Goal: Task Accomplishment & Management: Use online tool/utility

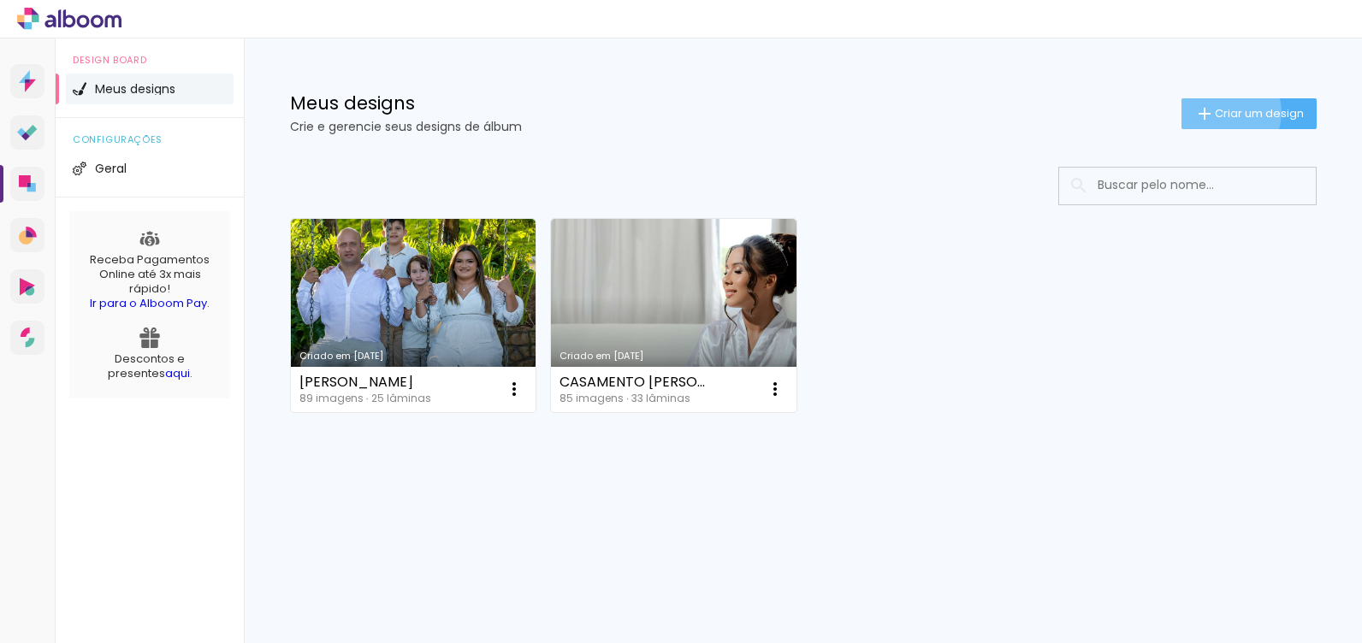
click at [1220, 113] on span "Criar um design" at bounding box center [1259, 113] width 89 height 11
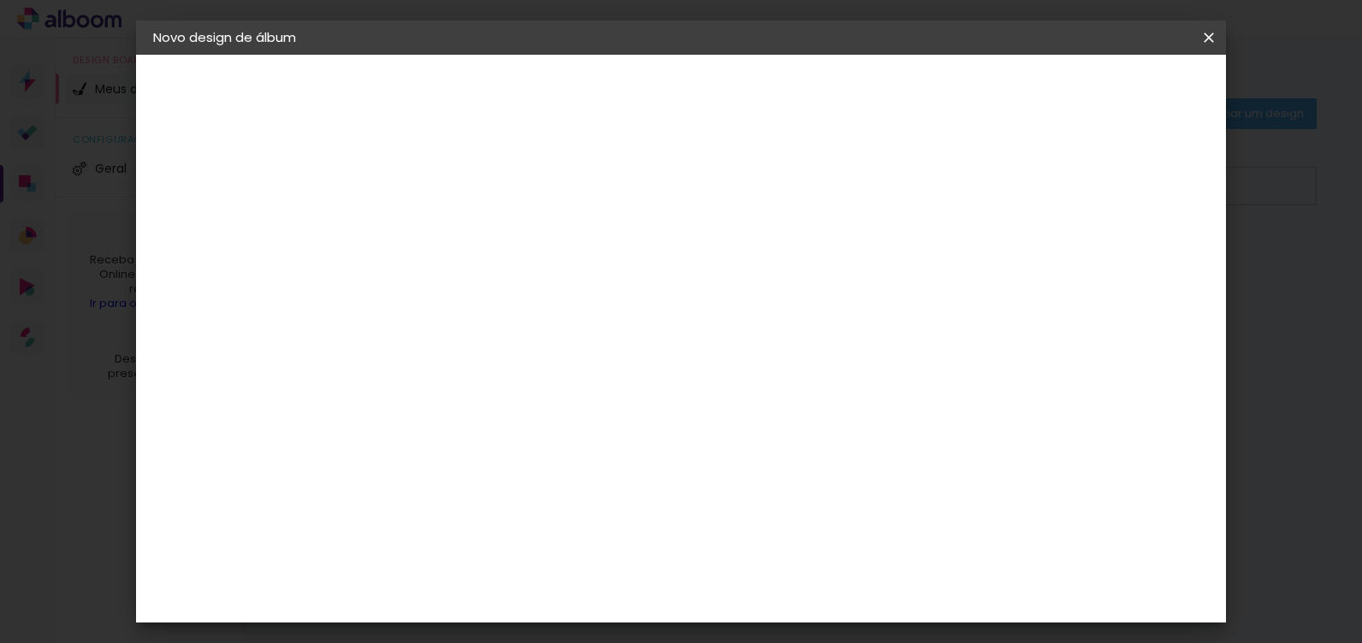
click at [433, 234] on input at bounding box center [433, 229] width 0 height 27
type input "WESLAYNE - A ESPERA DE LORENA"
type paper-input "WESLAYNE - A ESPERA DE LORENA"
click at [0, 0] on slot "Avançar" at bounding box center [0, 0] width 0 height 0
click at [754, 260] on paper-item "Tamanho Livre" at bounding box center [671, 260] width 164 height 38
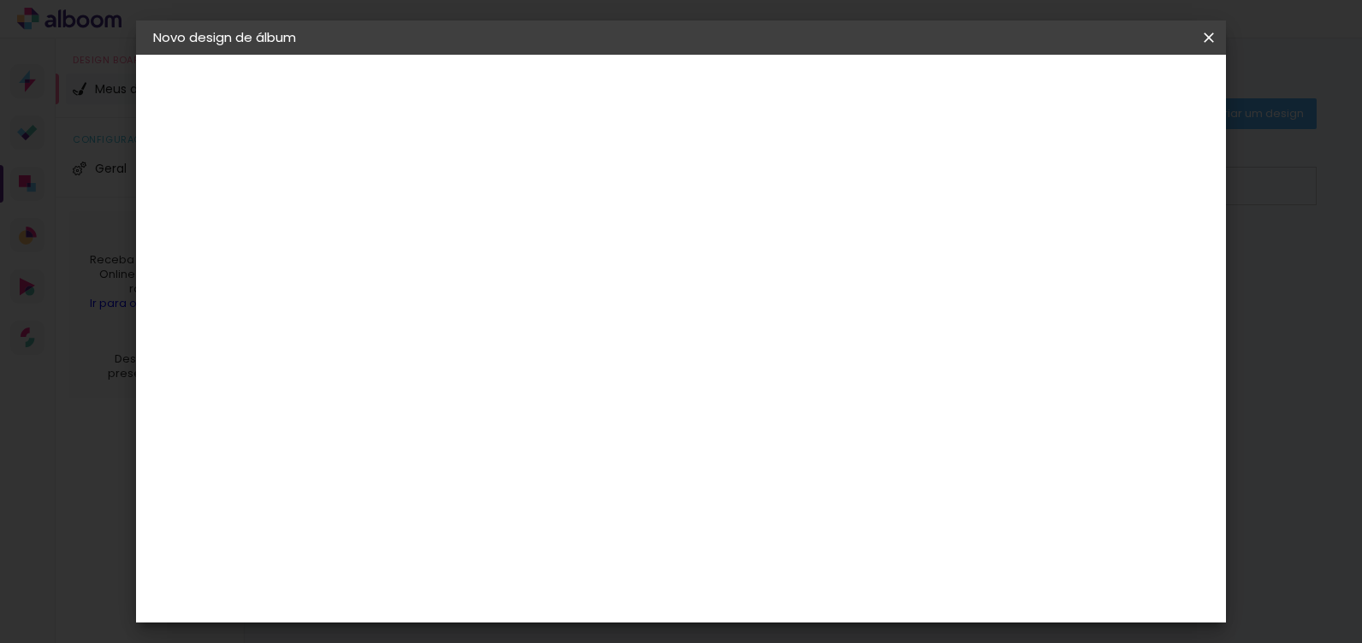
click at [0, 0] on slot "Avançar" at bounding box center [0, 0] width 0 height 0
click at [401, 335] on div "cm" at bounding box center [411, 341] width 21 height 26
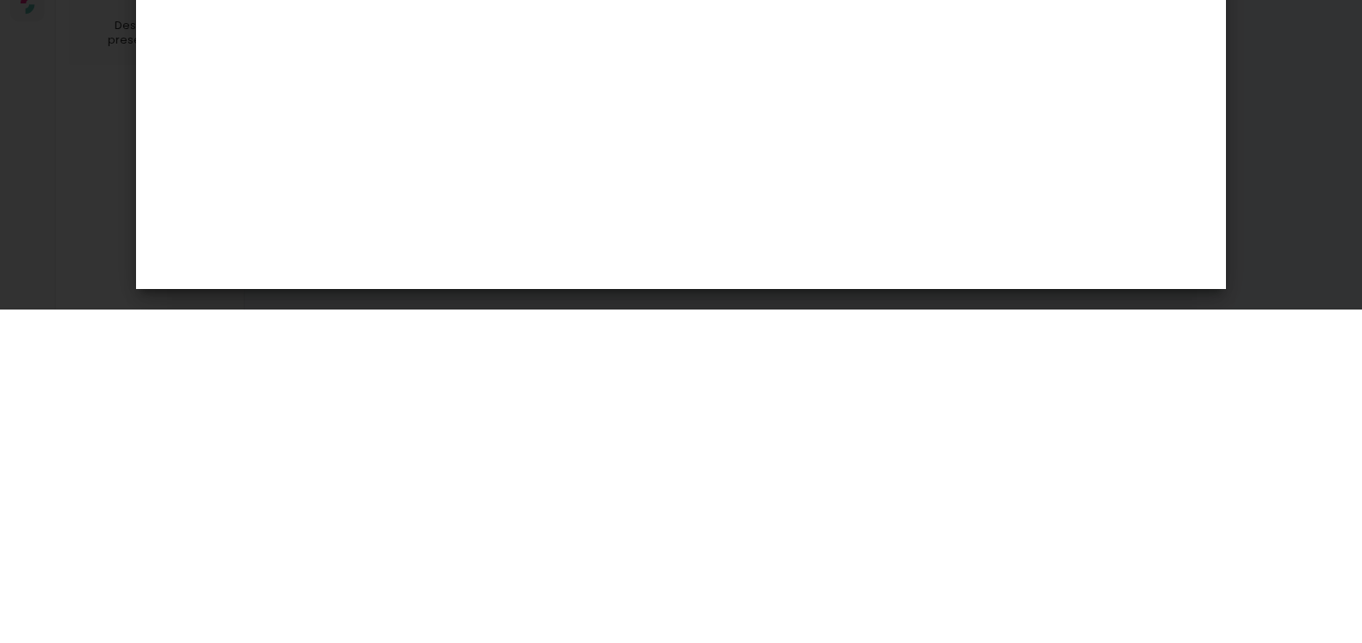
type input "3"
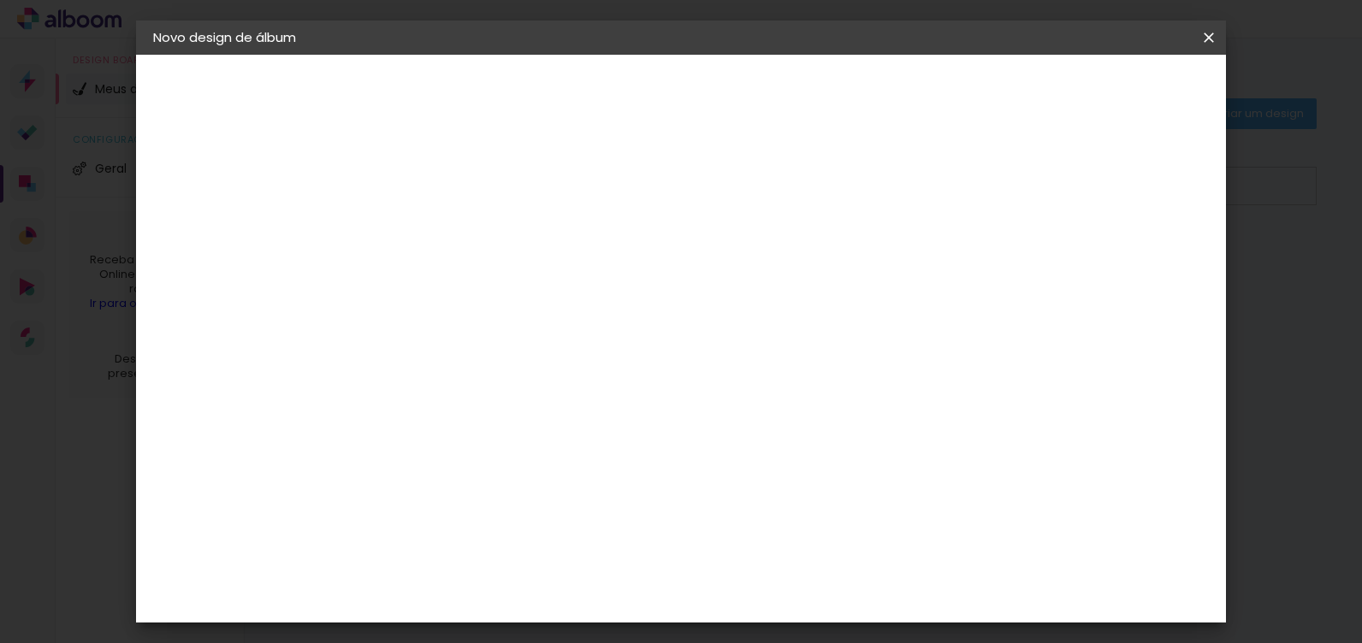
scroll to position [196, 0]
type input "25"
type paper-input "25"
click at [797, 593] on div "cm" at bounding box center [807, 592] width 21 height 26
type input "6"
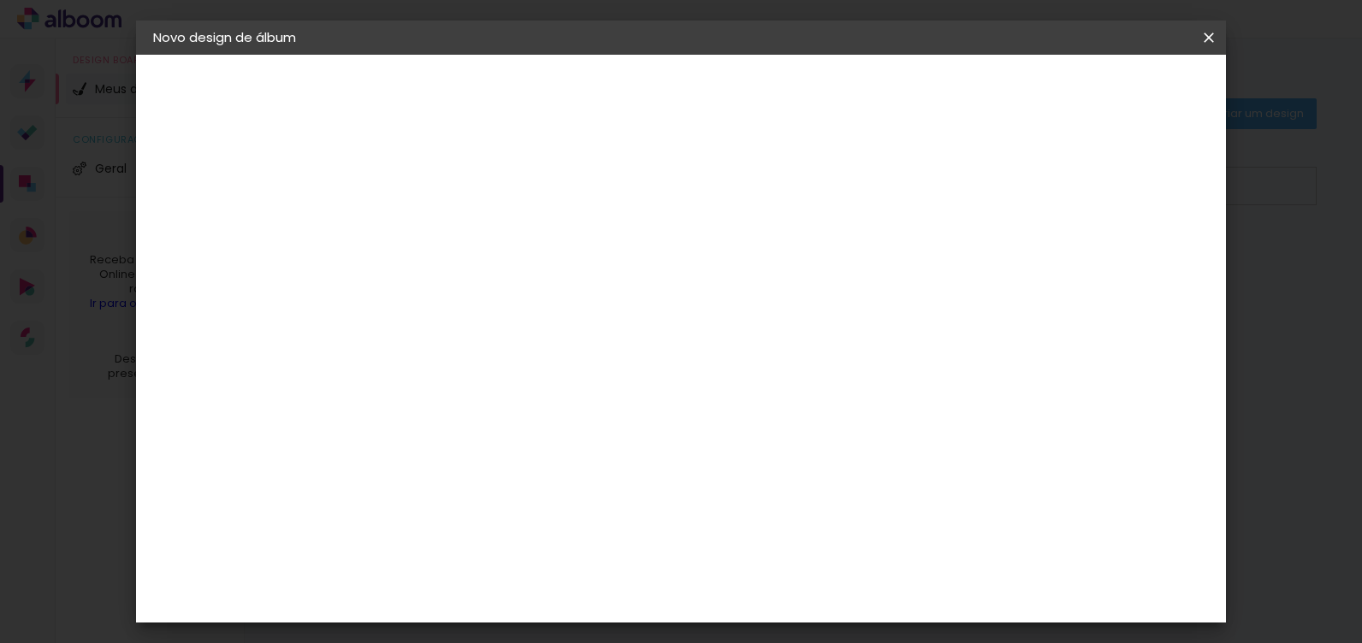
scroll to position [456, 0]
type input "50"
type paper-input "50"
click at [1101, 88] on span "Iniciar design" at bounding box center [1062, 91] width 78 height 12
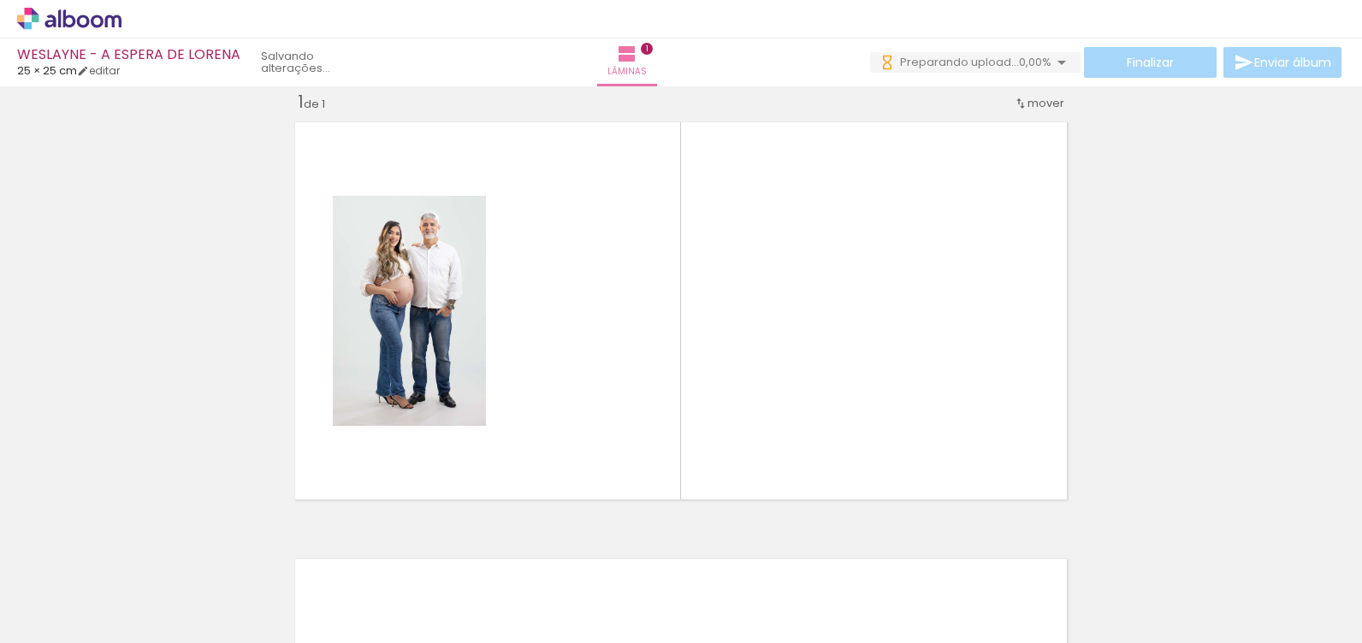
scroll to position [22, 0]
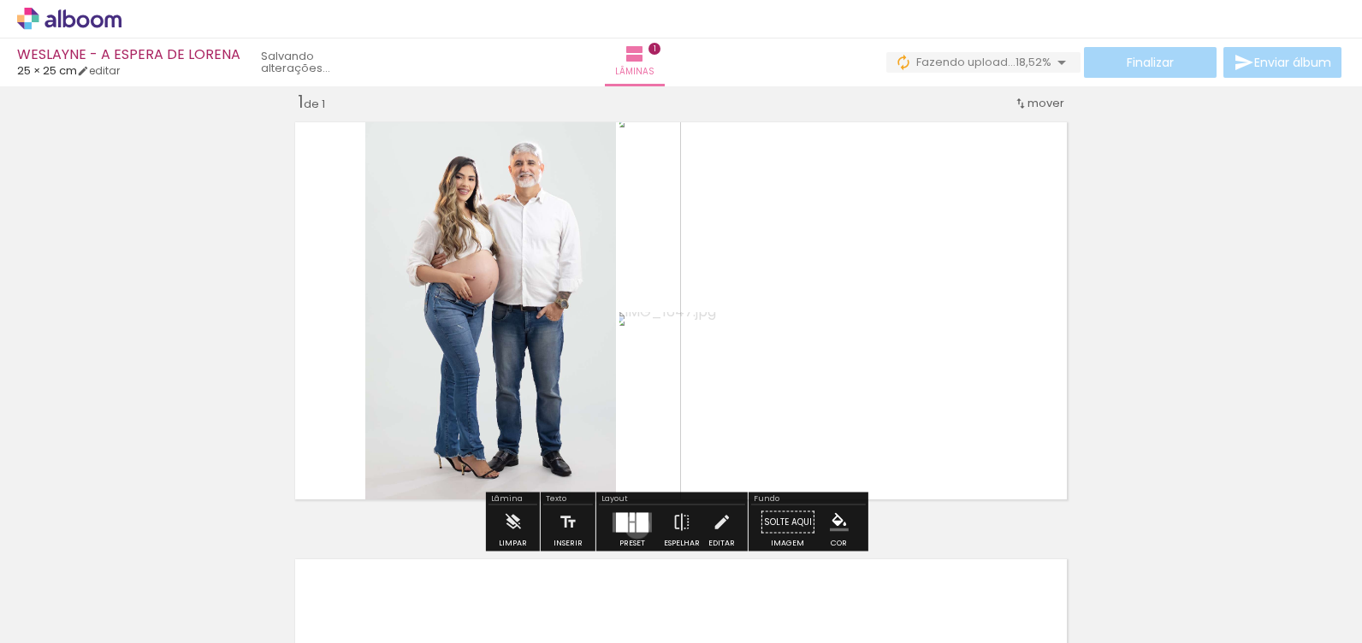
click at [0, 0] on div "Confirmar Cancelar" at bounding box center [0, 0] width 0 height 0
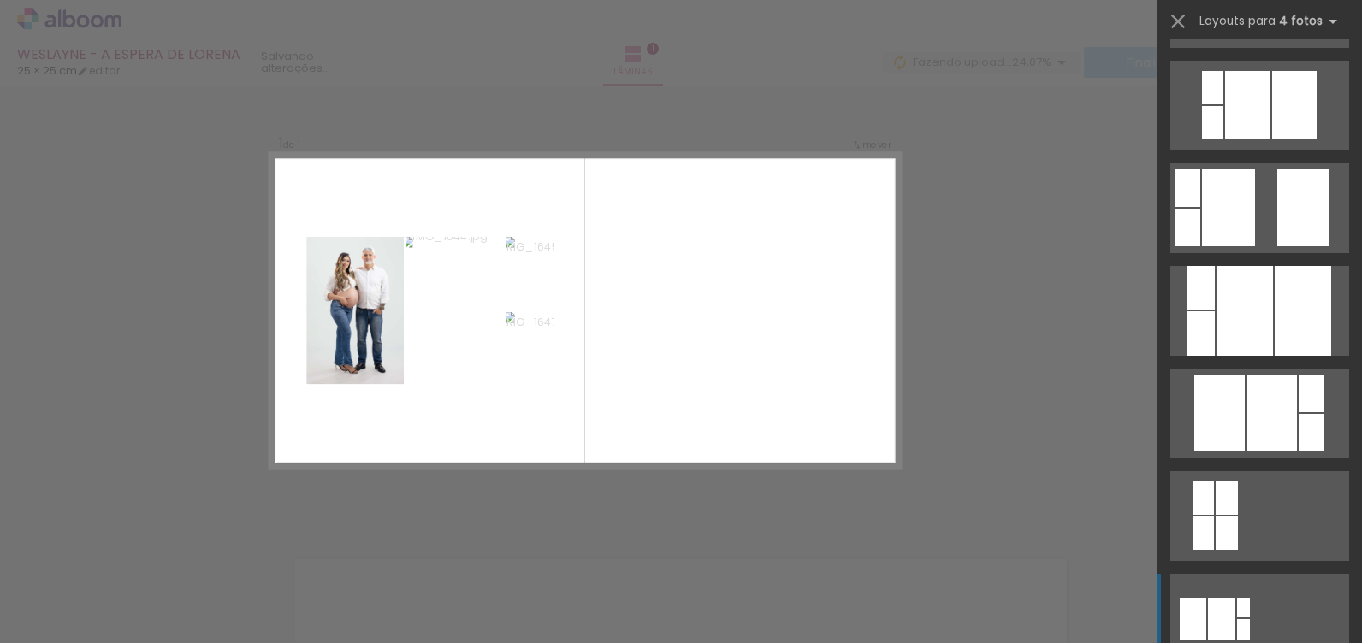
scroll to position [887, 0]
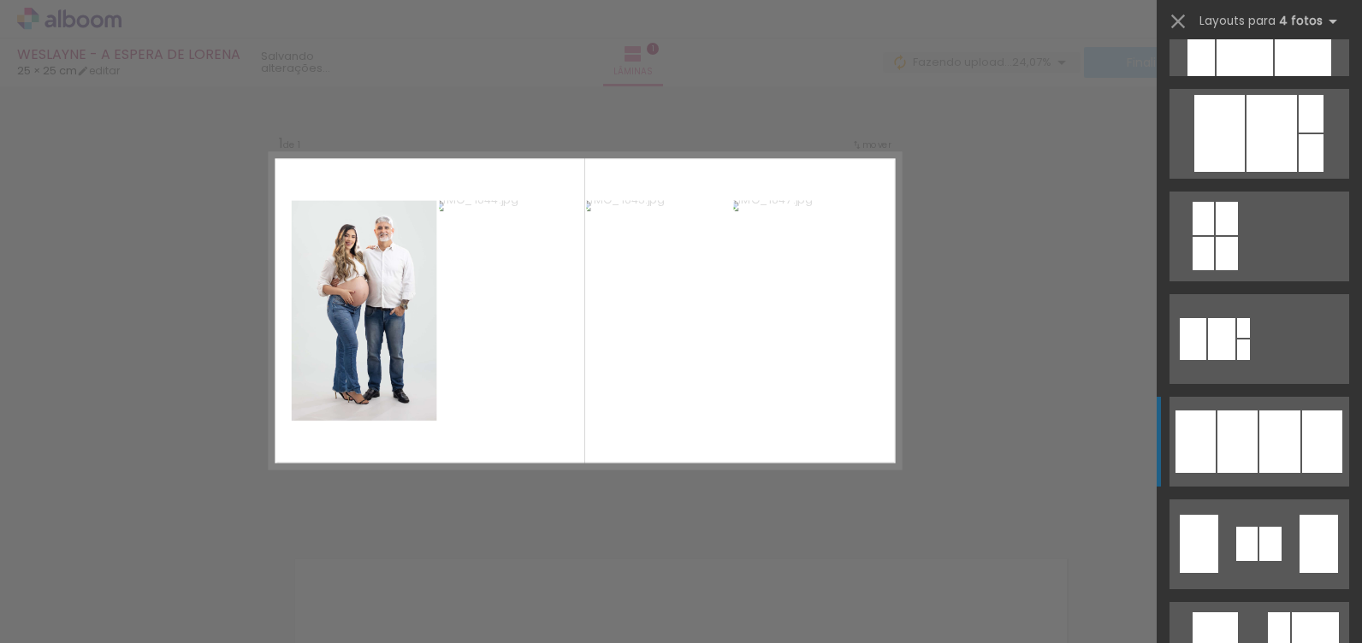
click at [1273, 438] on div at bounding box center [1279, 442] width 41 height 62
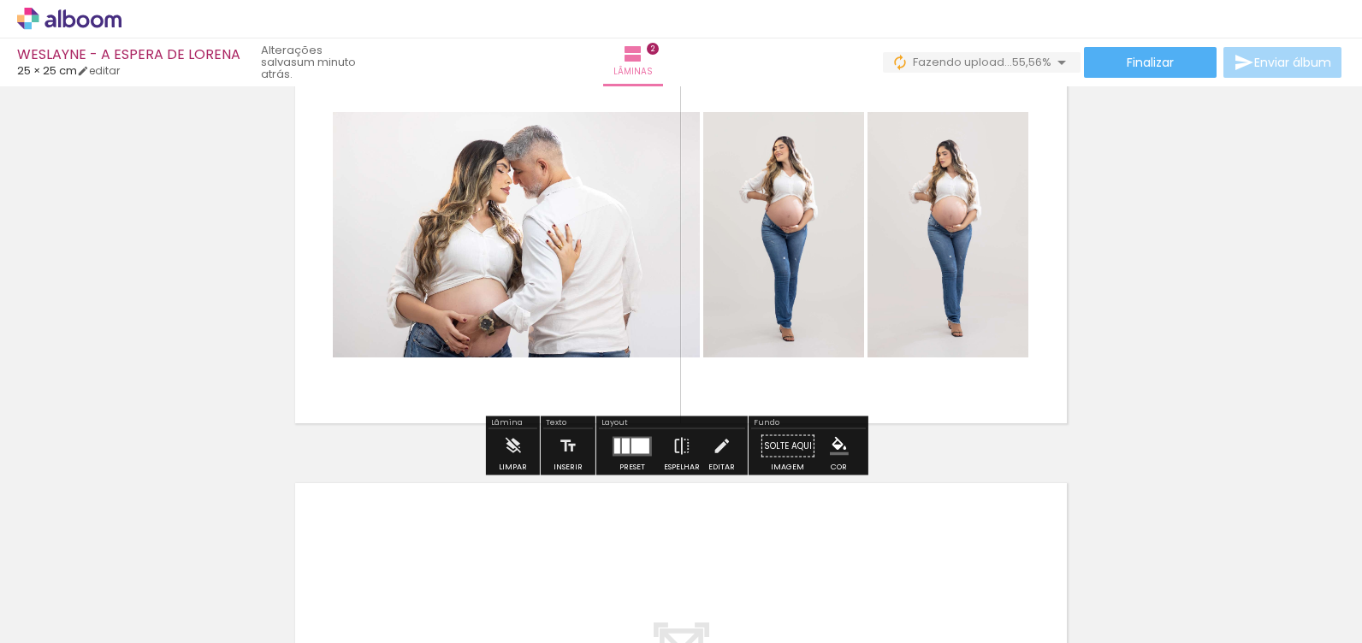
scroll to position [535, 0]
click at [0, 0] on div "Confirmar Cancelar" at bounding box center [0, 0] width 0 height 0
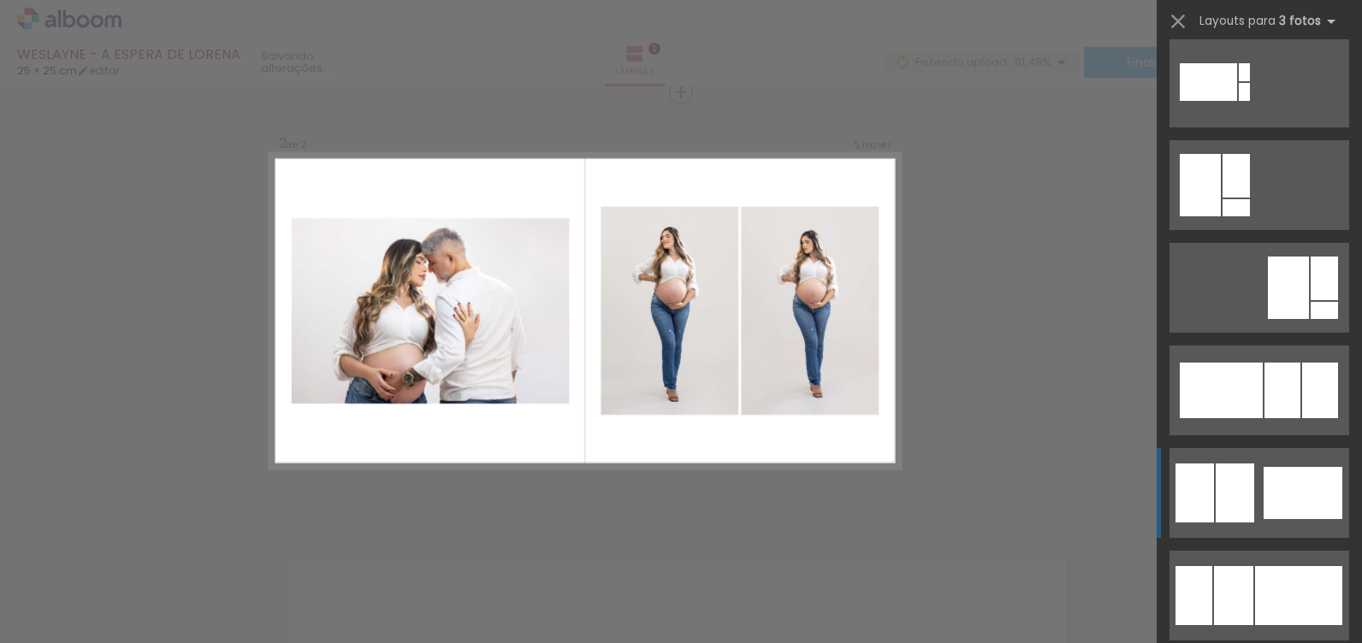
scroll to position [985, 0]
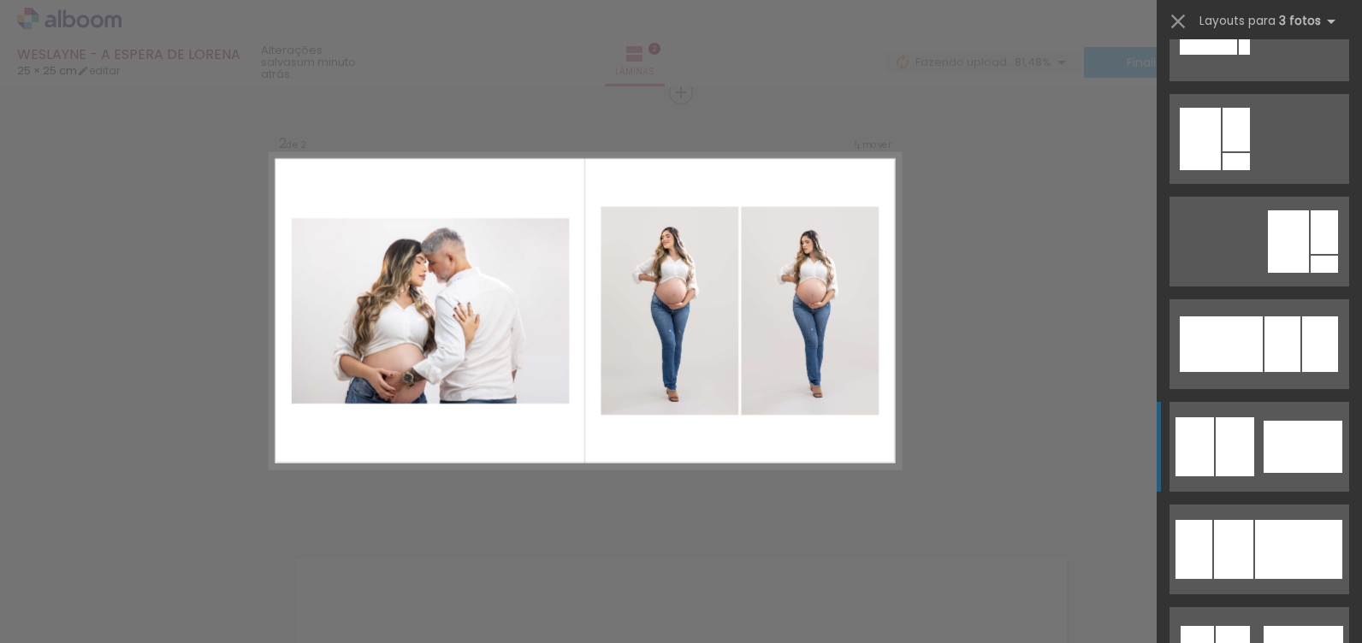
click at [1278, 466] on div at bounding box center [1303, 447] width 79 height 52
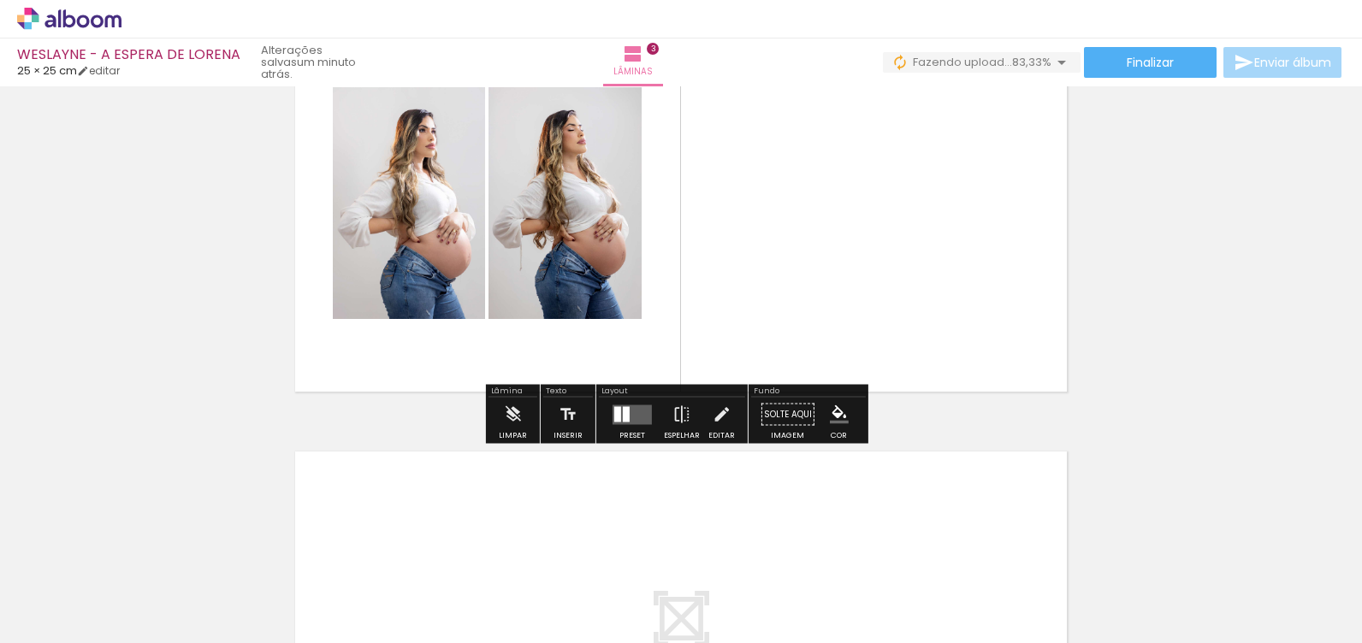
scroll to position [1049, 0]
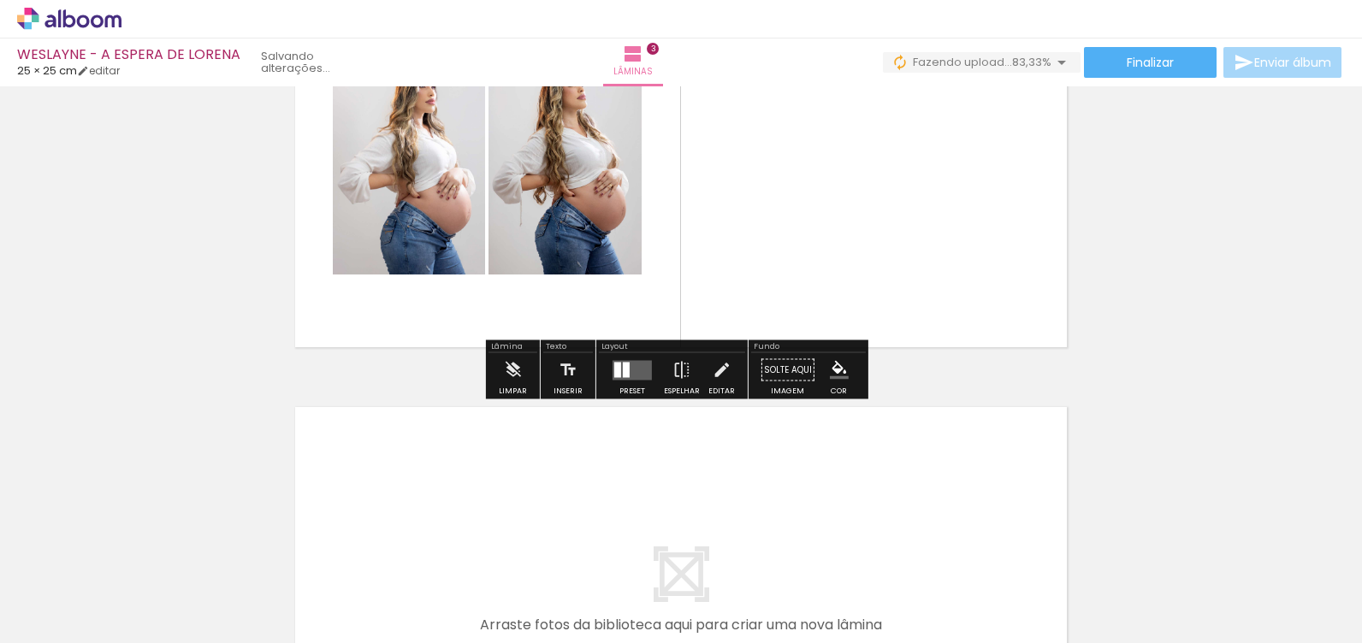
click at [0, 0] on div "Confirmar Cancelar" at bounding box center [0, 0] width 0 height 0
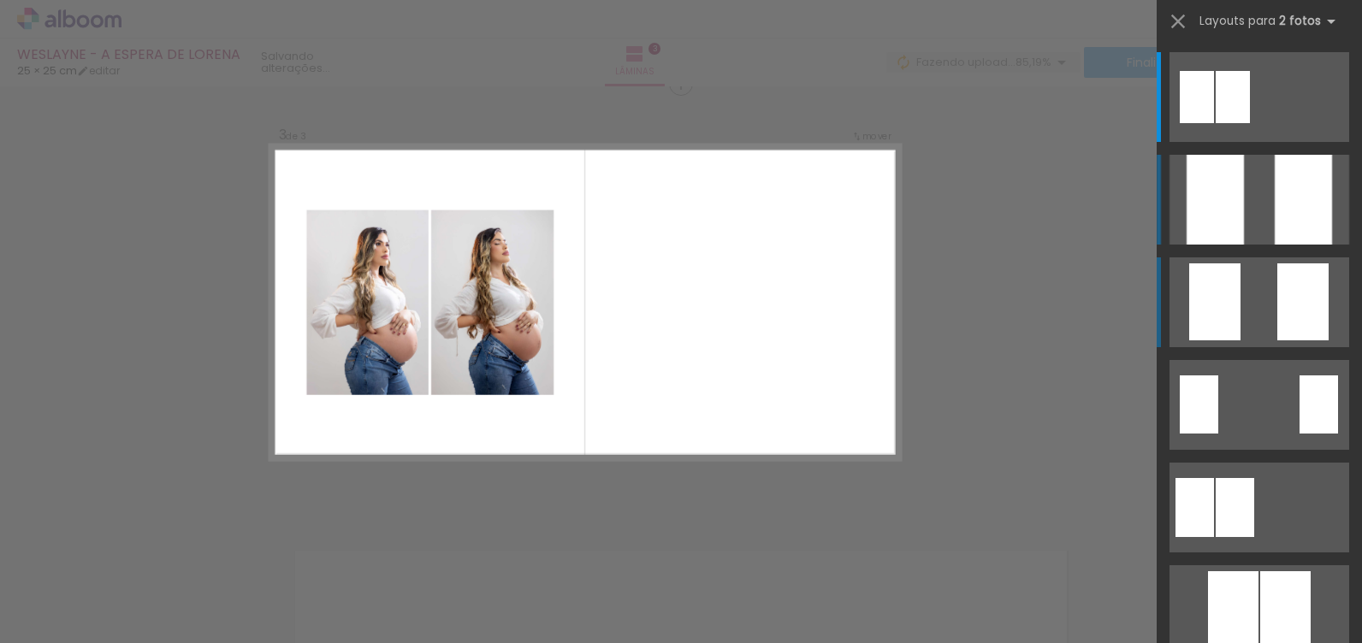
scroll to position [897, 0]
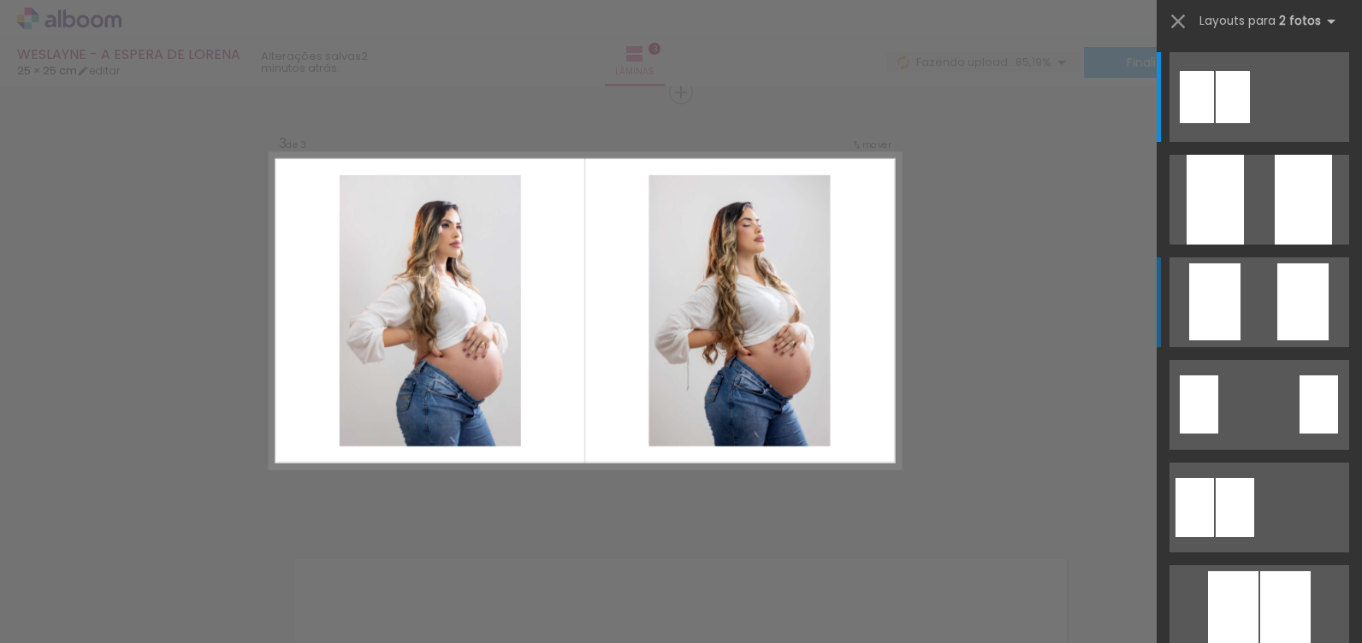
click at [1261, 320] on quentale-layouter at bounding box center [1259, 302] width 180 height 90
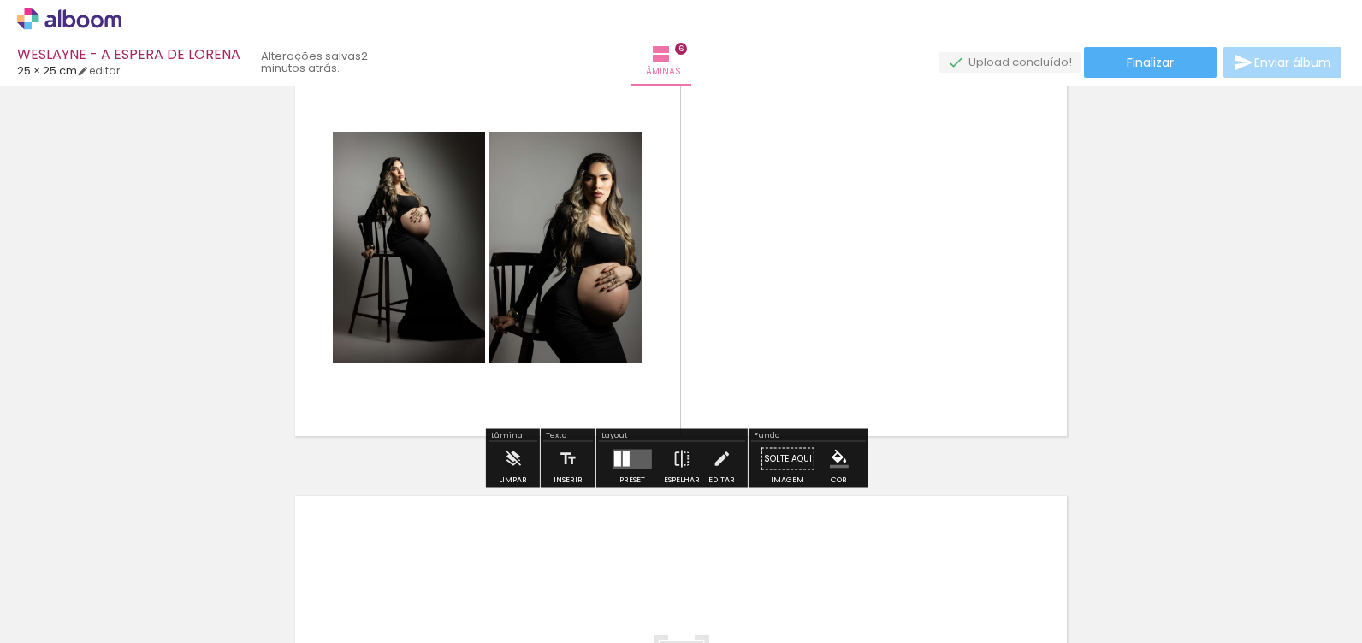
scroll to position [2289, 0]
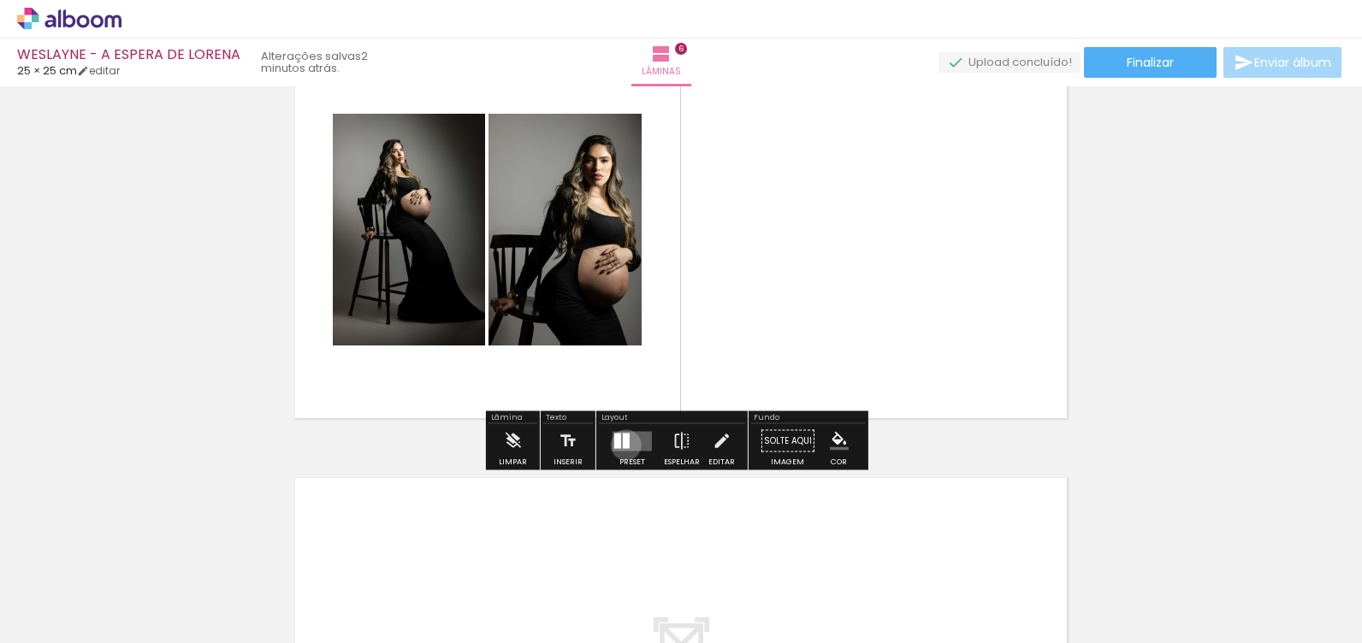
click at [0, 0] on div "Confirmar Cancelar" at bounding box center [0, 0] width 0 height 0
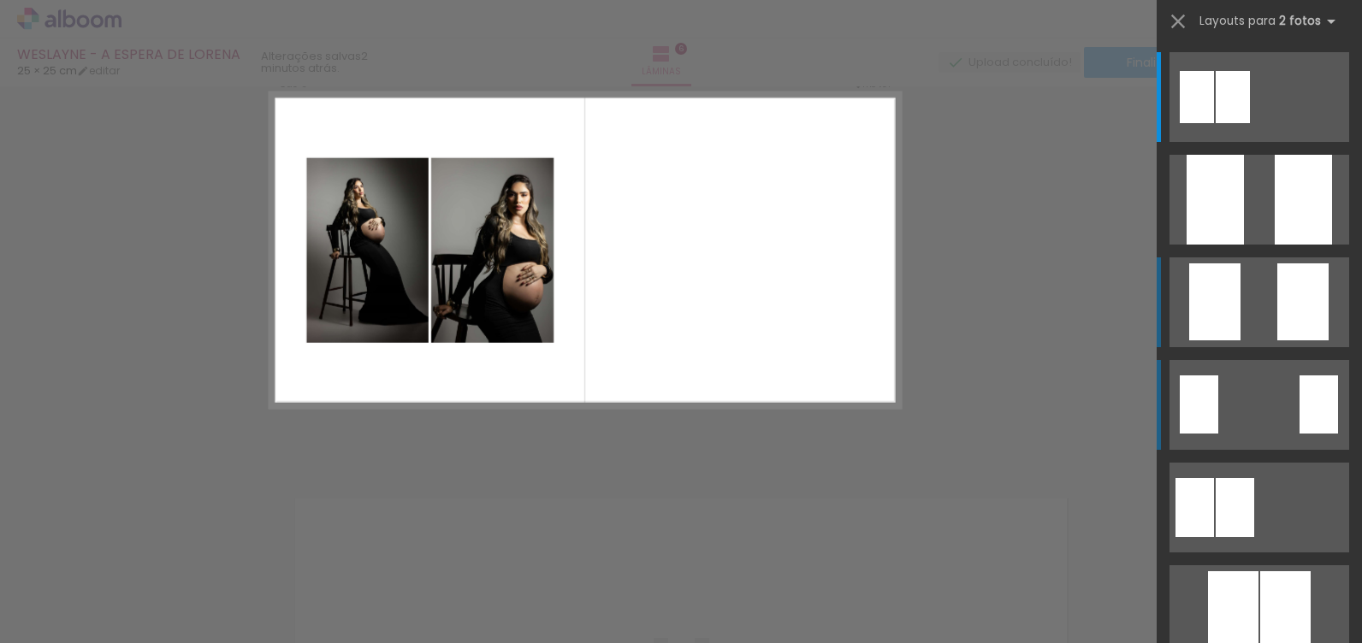
scroll to position [2208, 0]
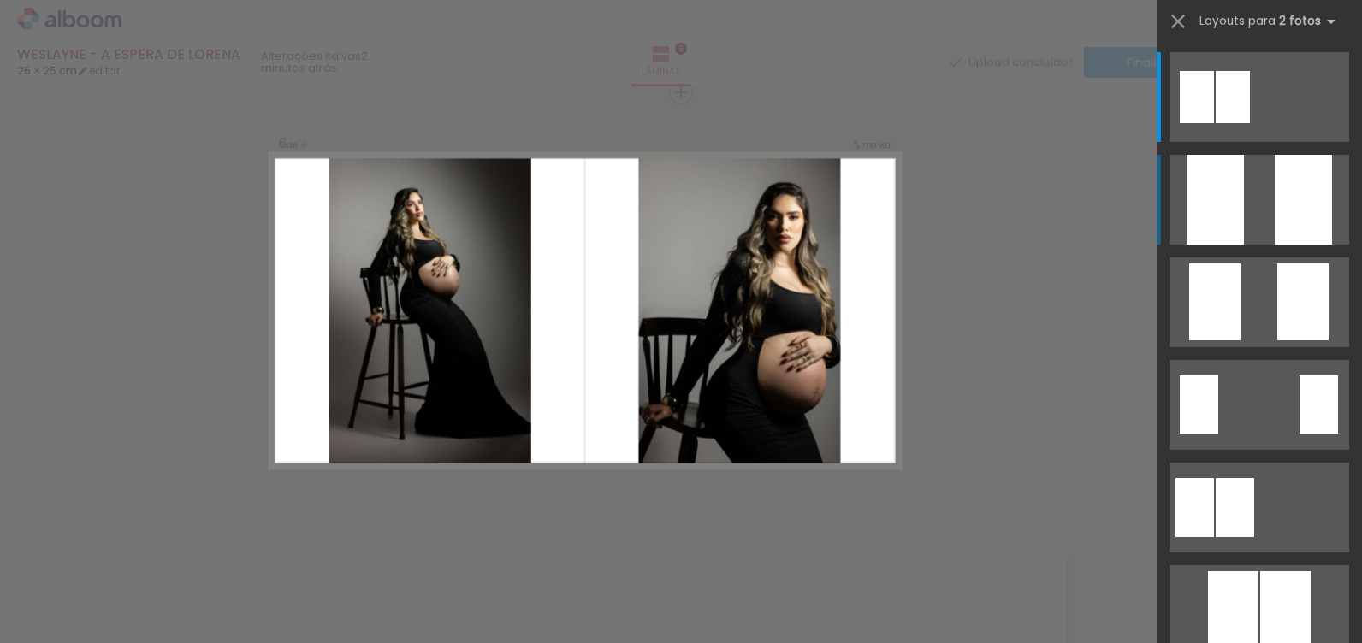
click at [1275, 192] on div at bounding box center [1303, 200] width 57 height 90
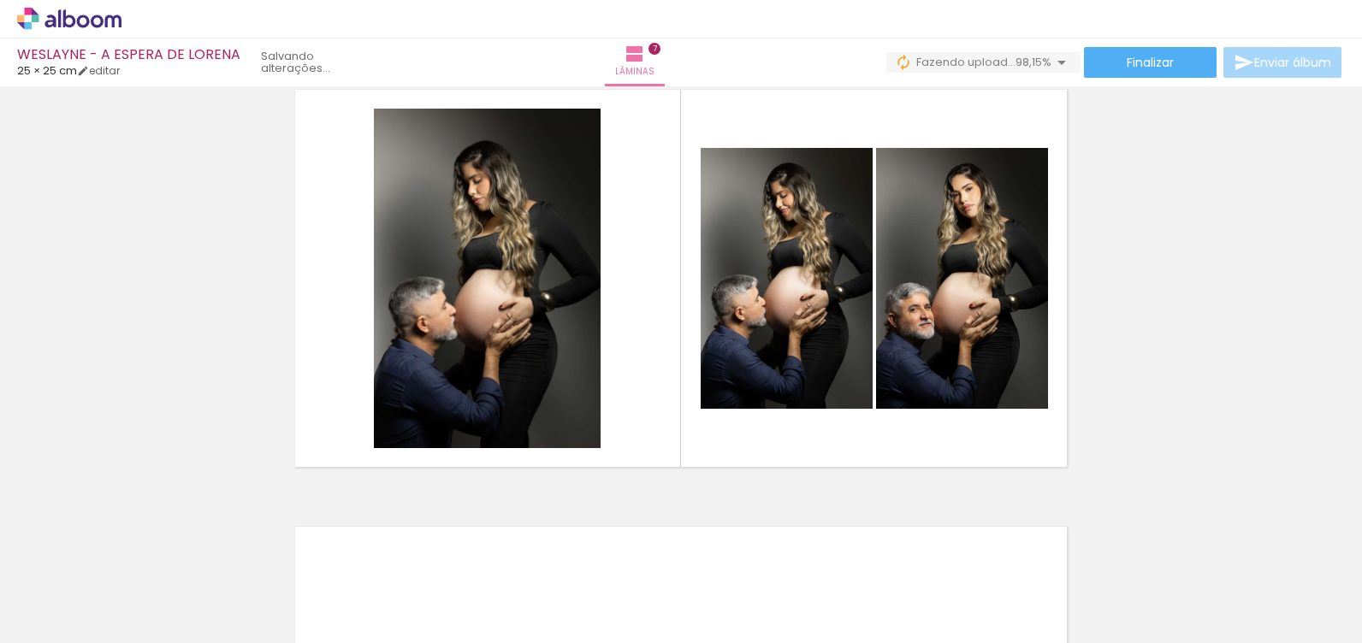
scroll to position [2678, 0]
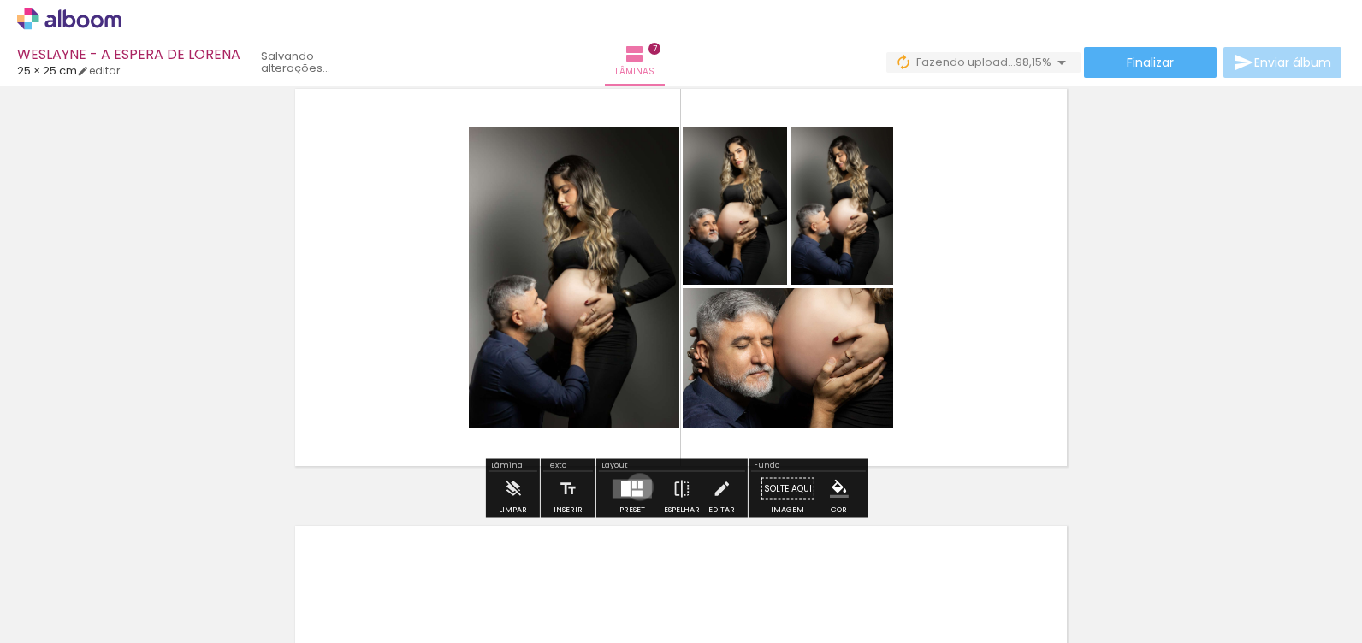
click at [0, 0] on div "Confirmar Cancelar" at bounding box center [0, 0] width 0 height 0
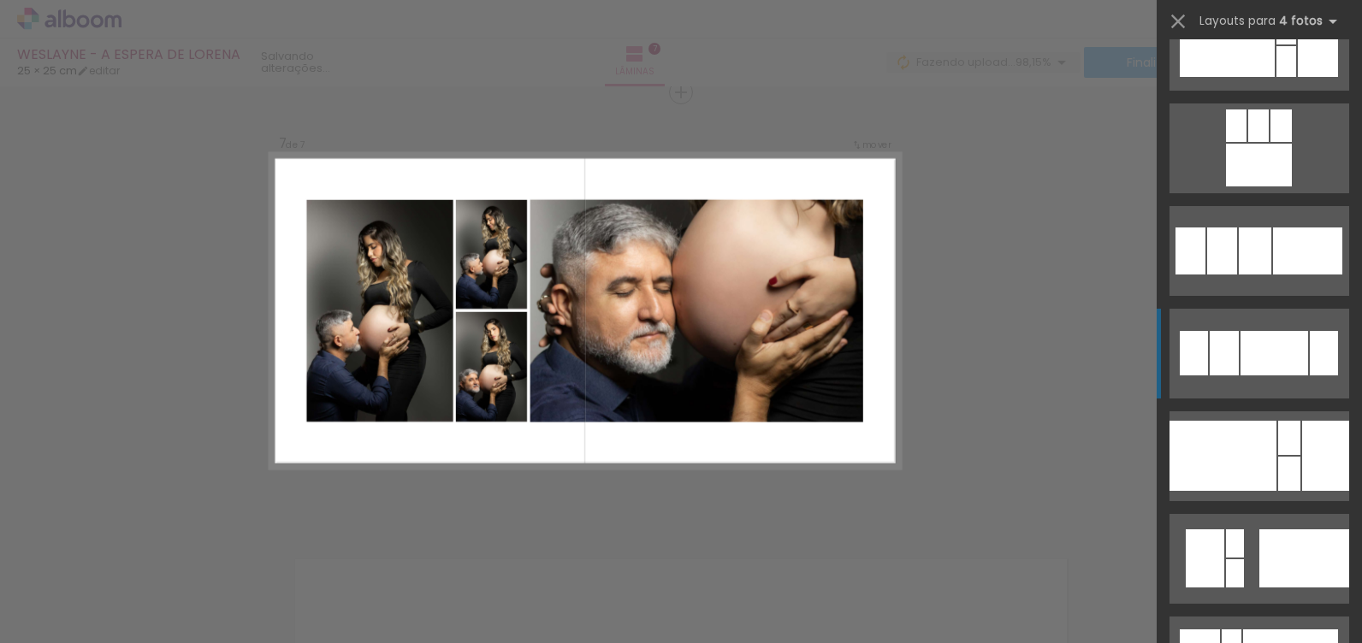
scroll to position [2540, 0]
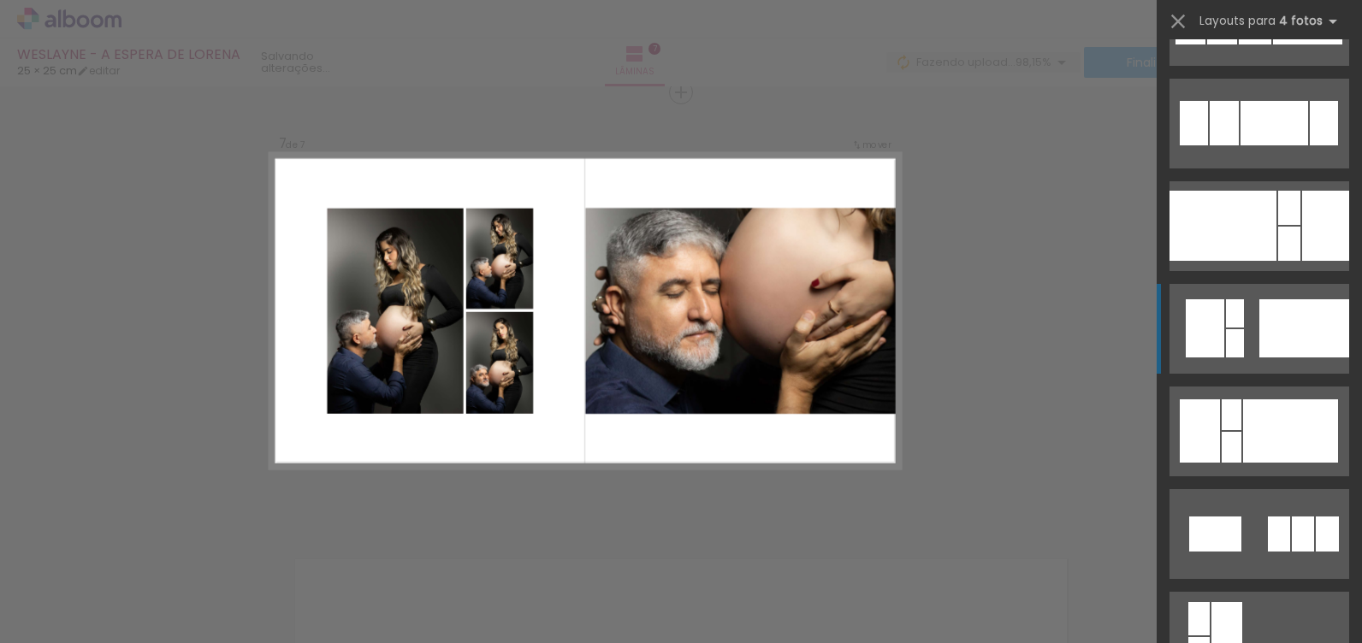
click at [1281, 328] on div at bounding box center [1304, 328] width 90 height 58
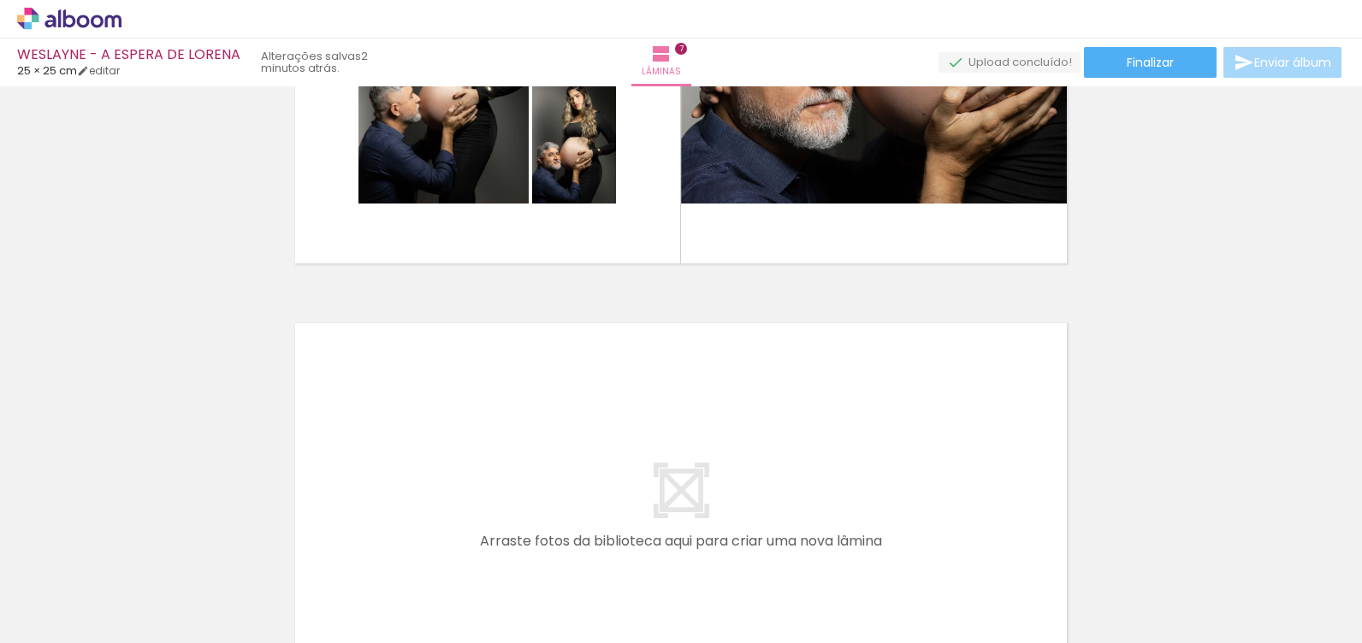
scroll to position [2974, 0]
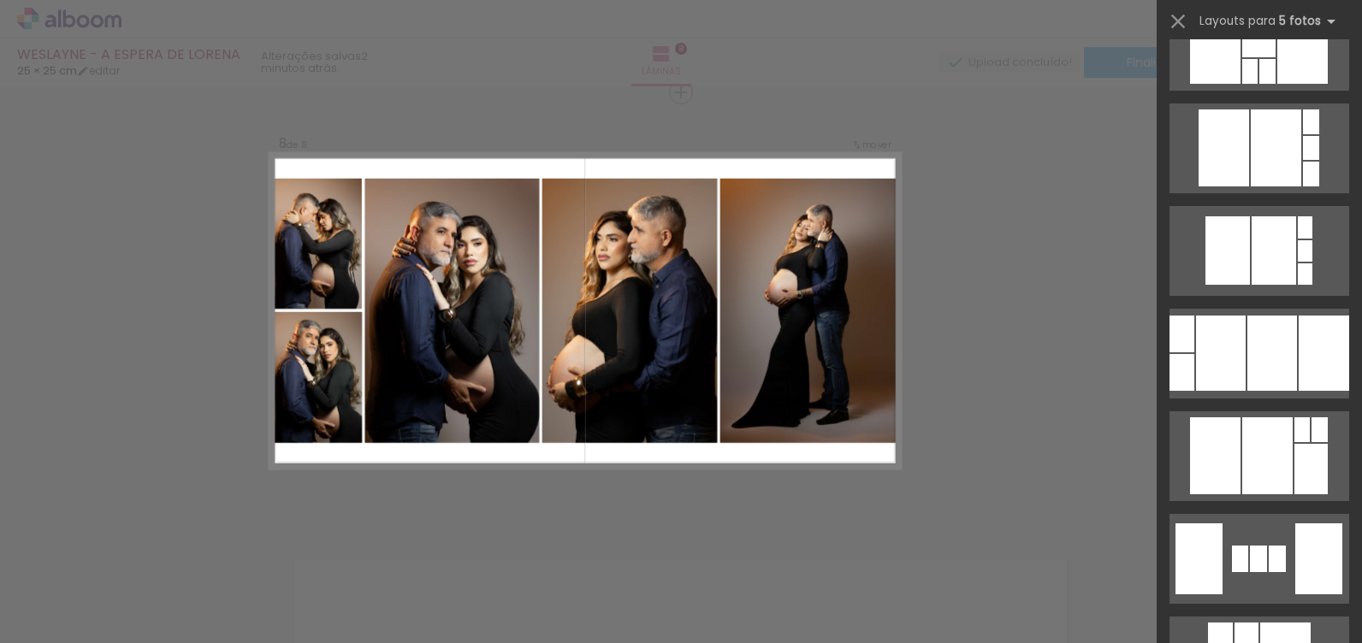
scroll to position [0, 2009]
click at [1266, 358] on div at bounding box center [1272, 353] width 50 height 75
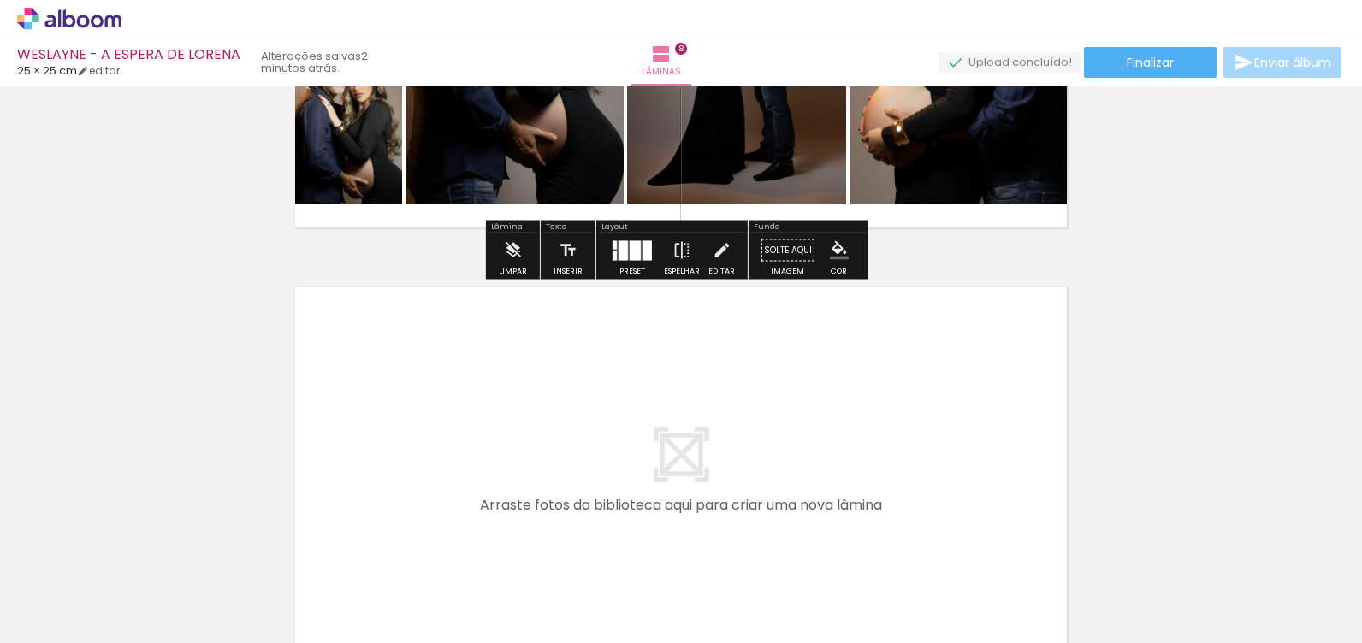
scroll to position [3376, 0]
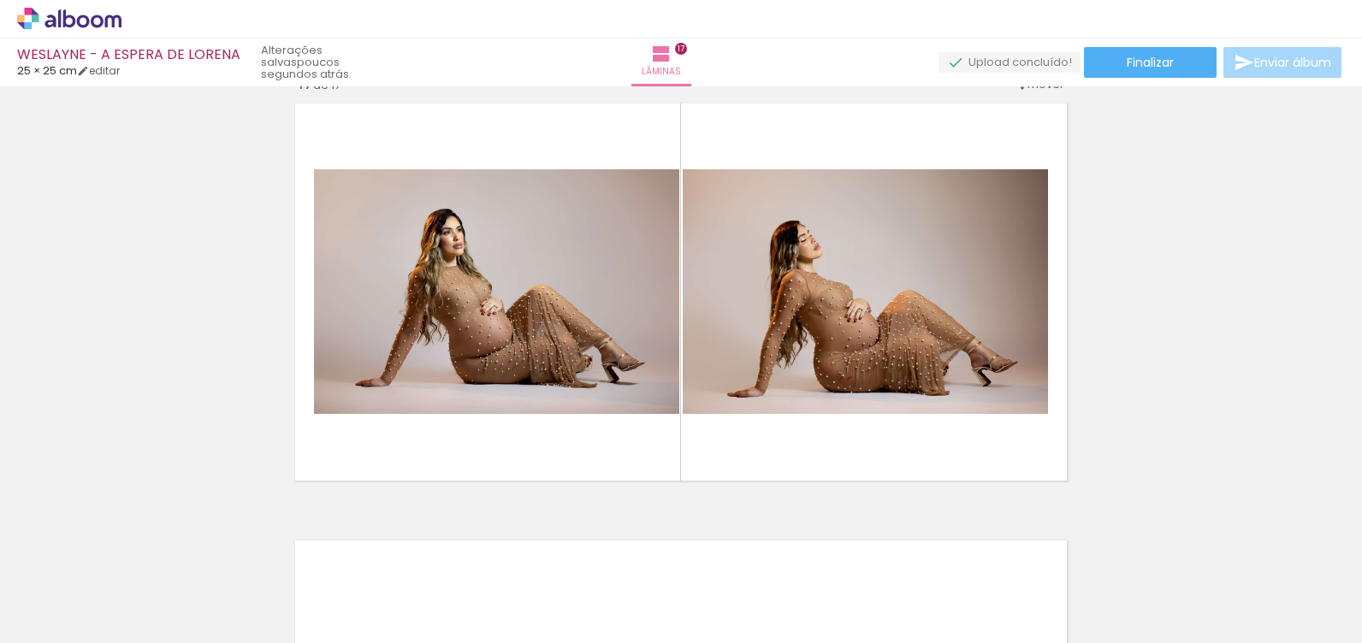
scroll to position [7040, 0]
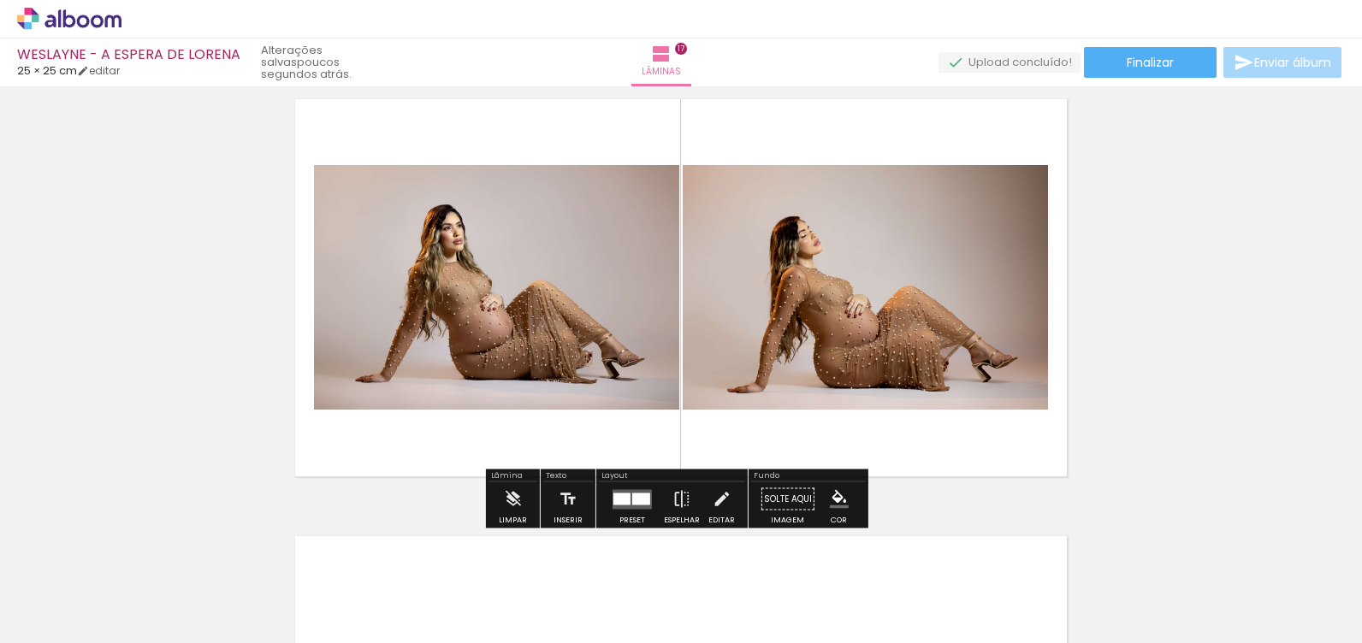
click at [0, 0] on slot "P&B" at bounding box center [0, 0] width 0 height 0
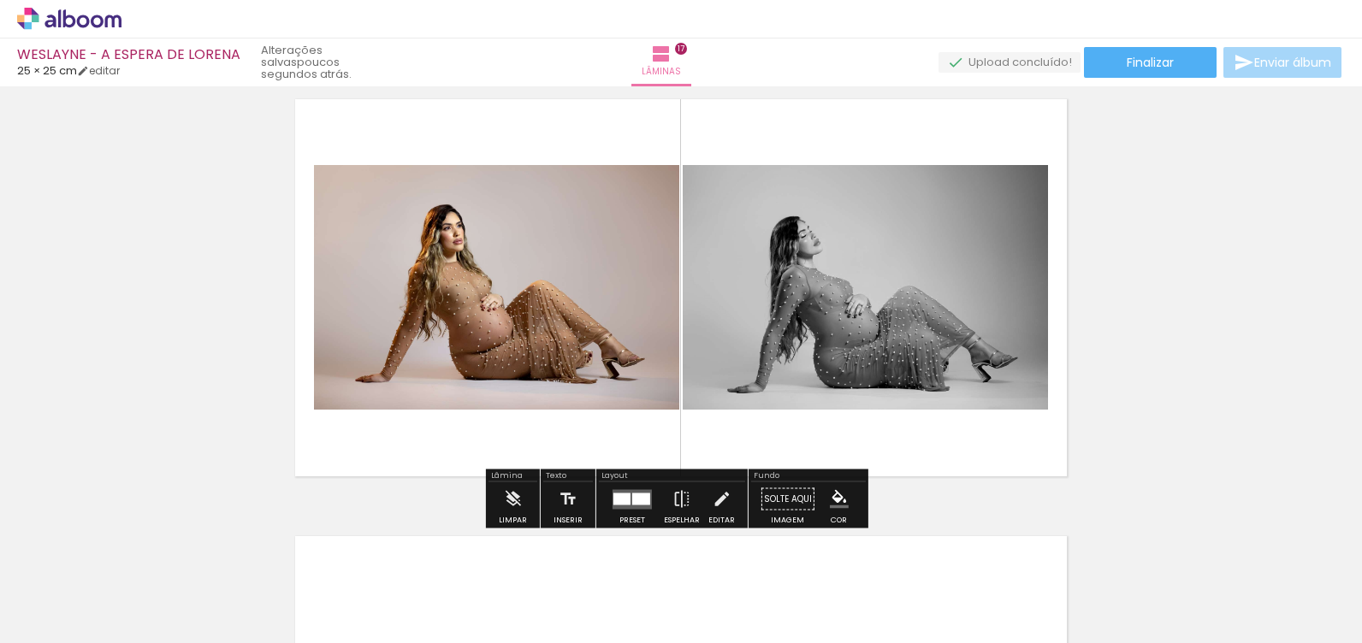
click at [0, 0] on slot "P&B" at bounding box center [0, 0] width 0 height 0
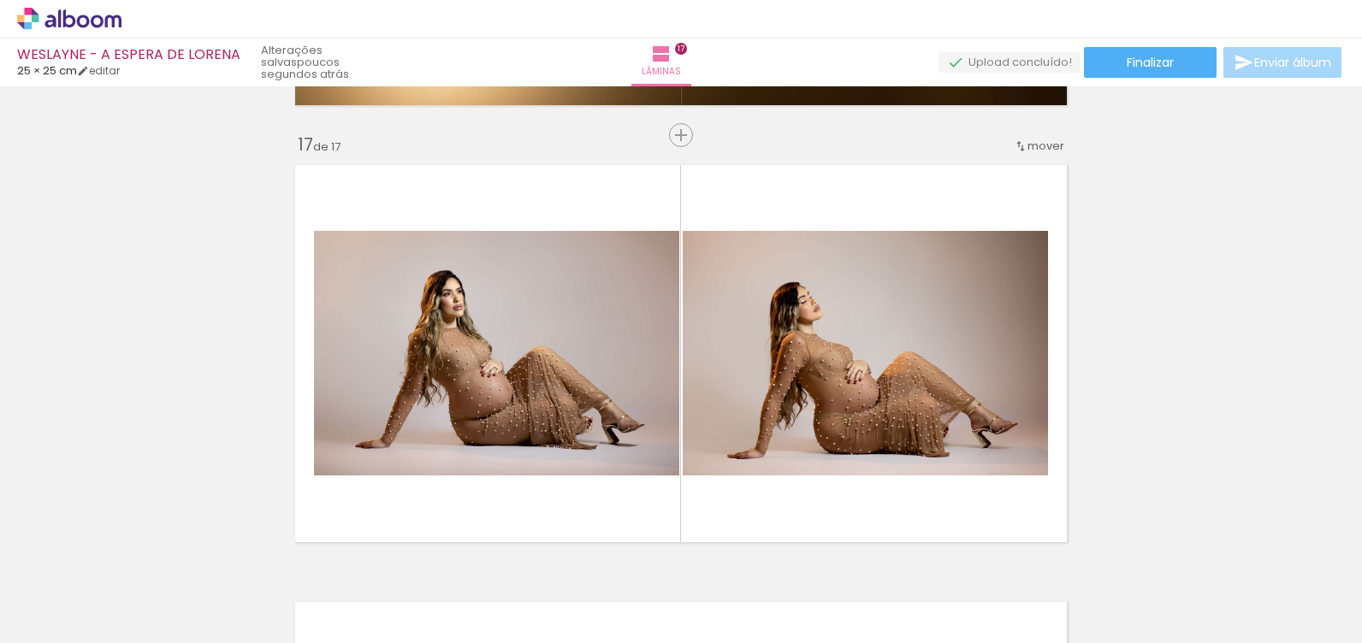
scroll to position [6975, 0]
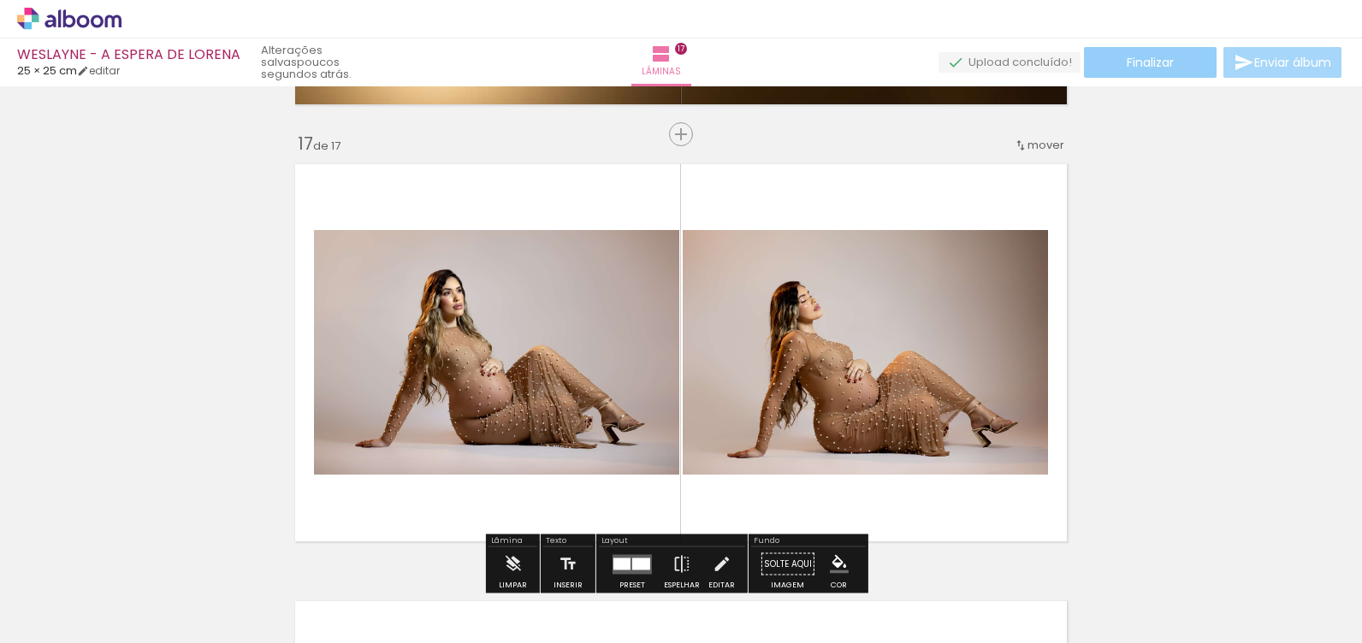
click at [1164, 63] on span "Finalizar" at bounding box center [1150, 62] width 47 height 12
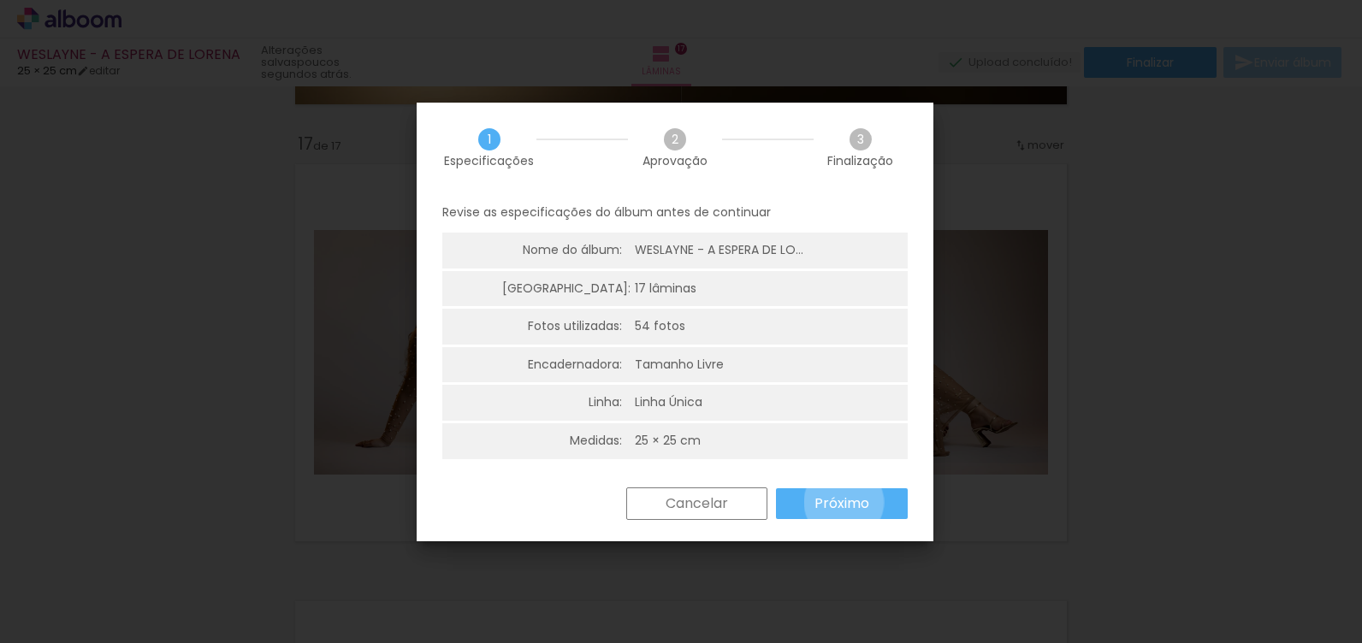
click at [0, 0] on paper-button "Próximo" at bounding box center [0, 0] width 0 height 0
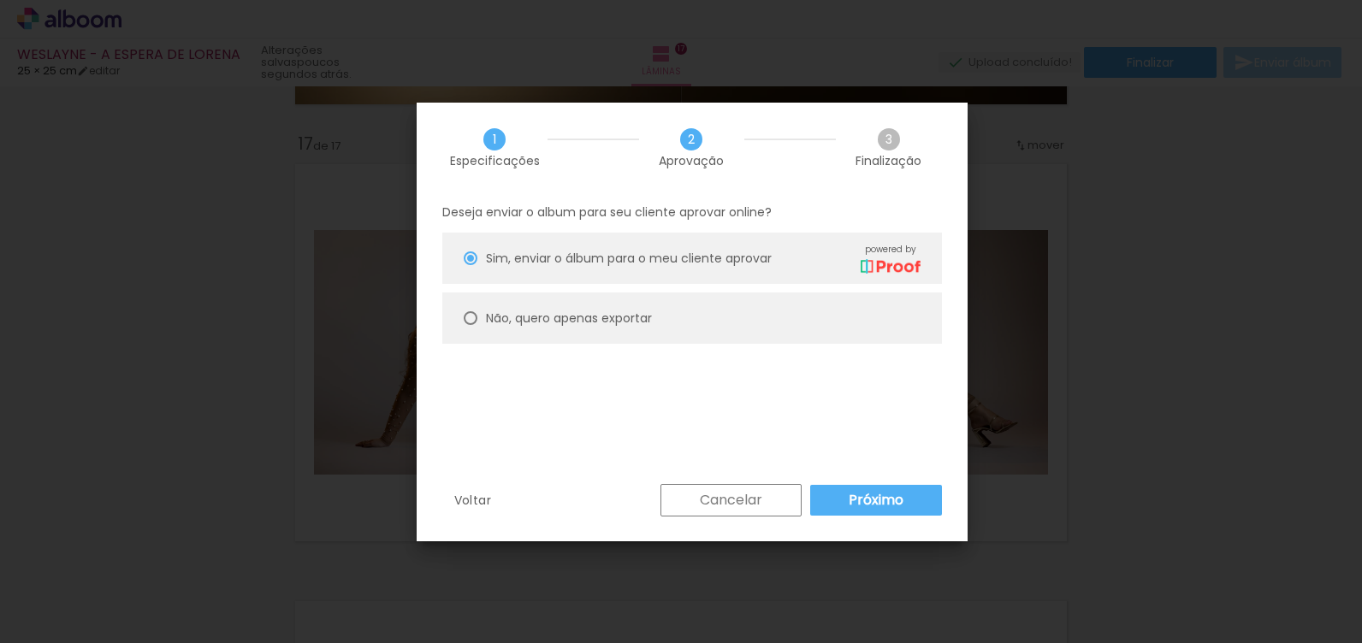
type paper-radio-button "on"
click at [727, 315] on paper-radio-button "Não, quero apenas exportar" at bounding box center [692, 318] width 500 height 51
click at [0, 0] on slot "Próximo" at bounding box center [0, 0] width 0 height 0
type input "Alta, 300 DPI"
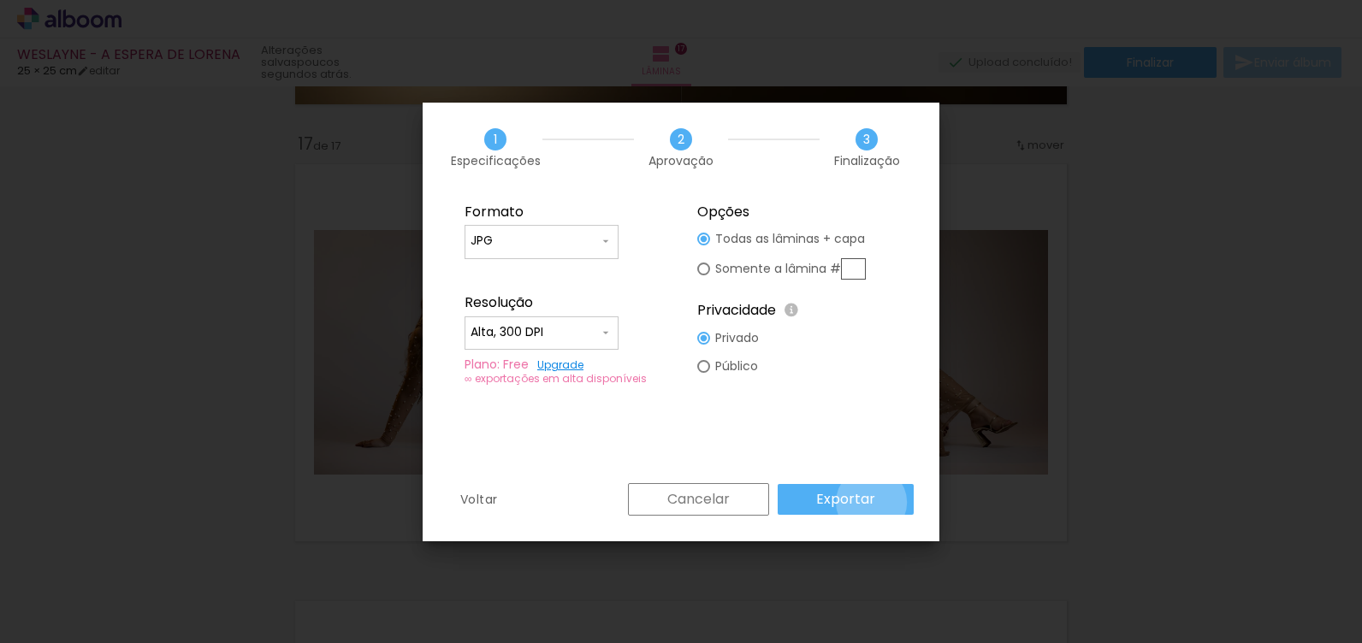
click at [0, 0] on slot "Exportar" at bounding box center [0, 0] width 0 height 0
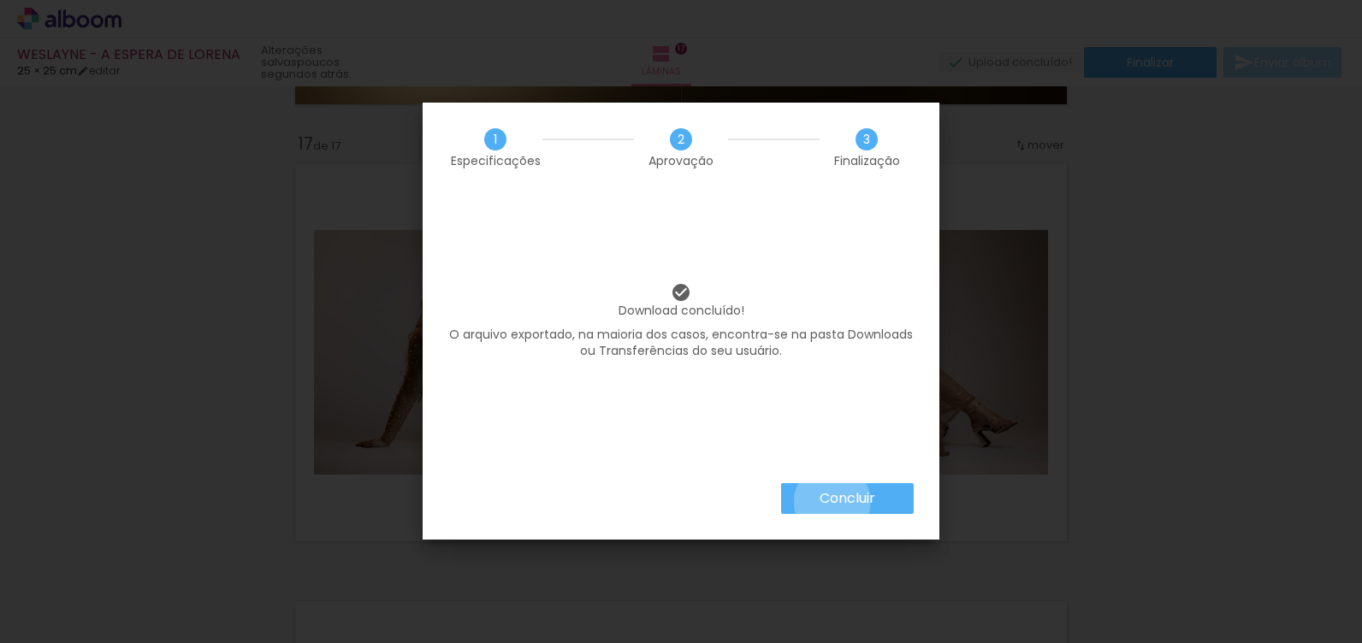
click at [831, 501] on iron-overlay-backdrop at bounding box center [681, 321] width 1362 height 643
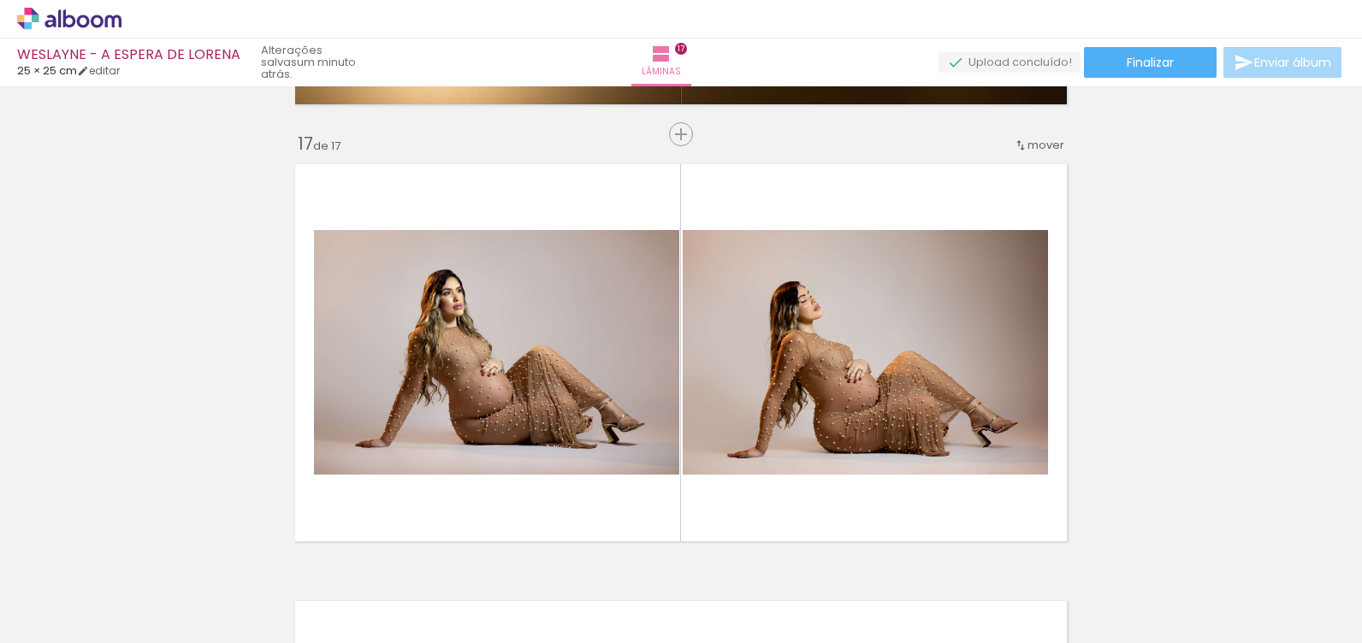
scroll to position [0, 3957]
